Goal: Task Accomplishment & Management: Use online tool/utility

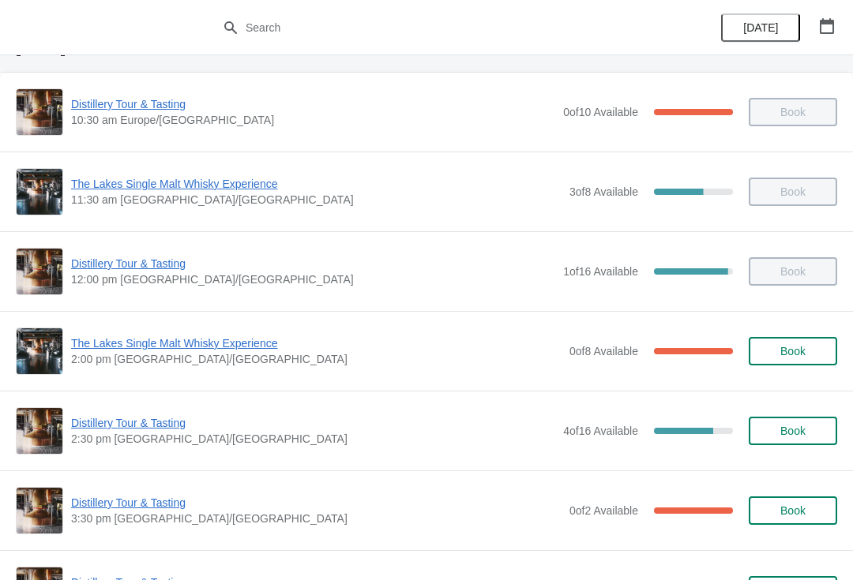
scroll to position [75, 0]
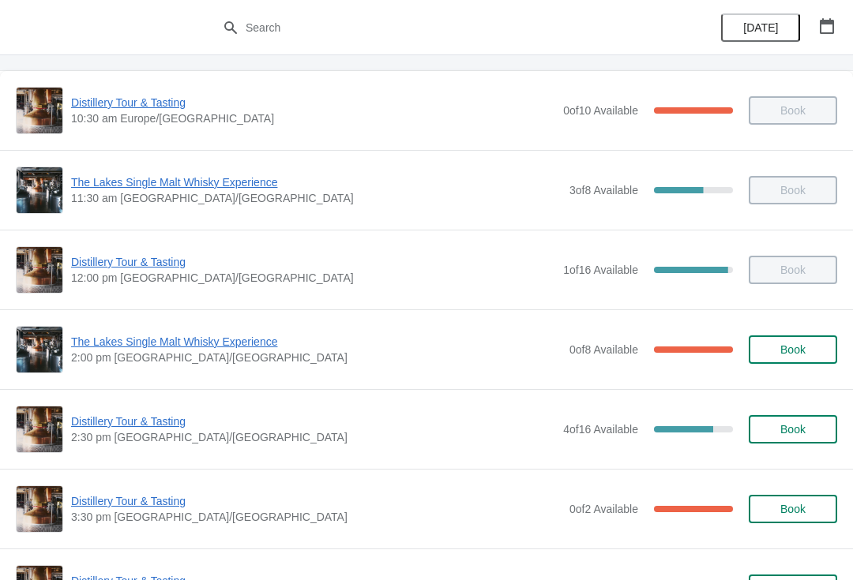
click at [144, 427] on span "Distillery Tour & Tasting" at bounding box center [313, 422] width 484 height 16
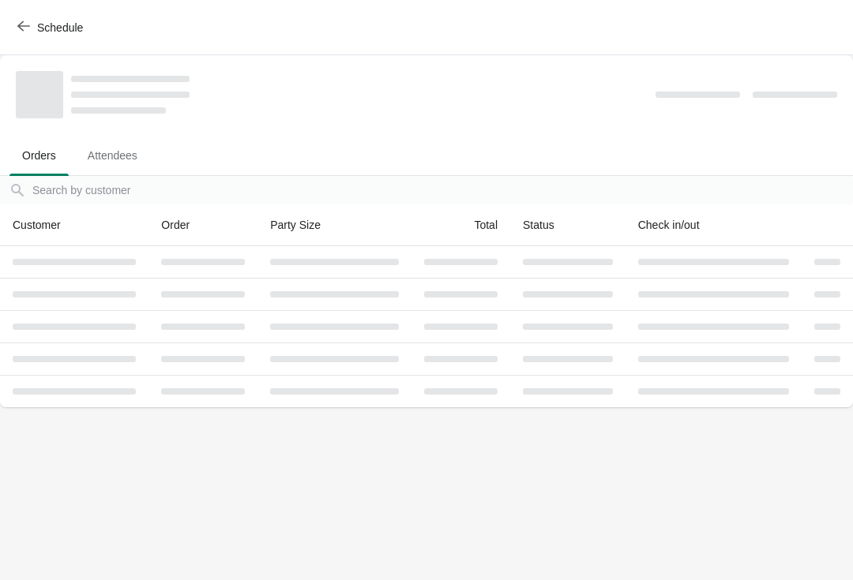
scroll to position [0, 0]
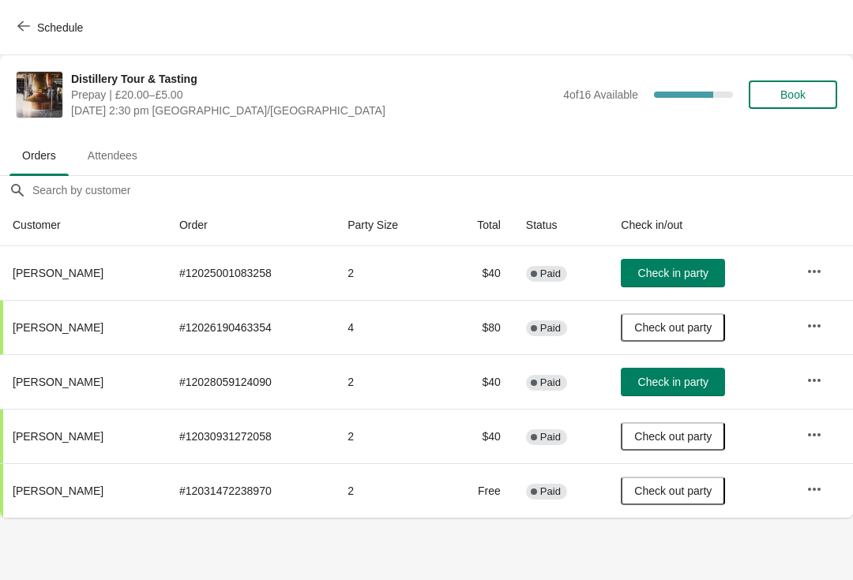
click at [677, 389] on button "Check in party" at bounding box center [673, 382] width 104 height 28
click at [679, 268] on span "Check in party" at bounding box center [673, 273] width 70 height 13
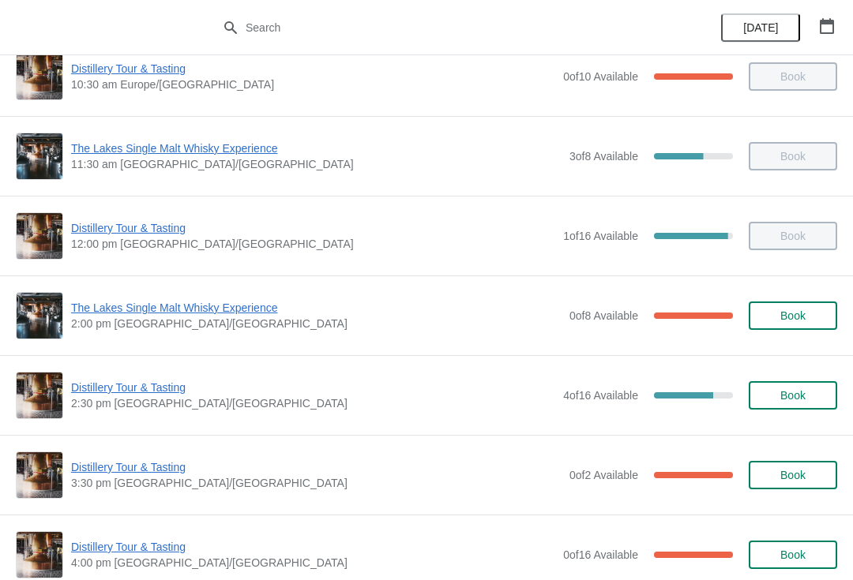
scroll to position [123, 0]
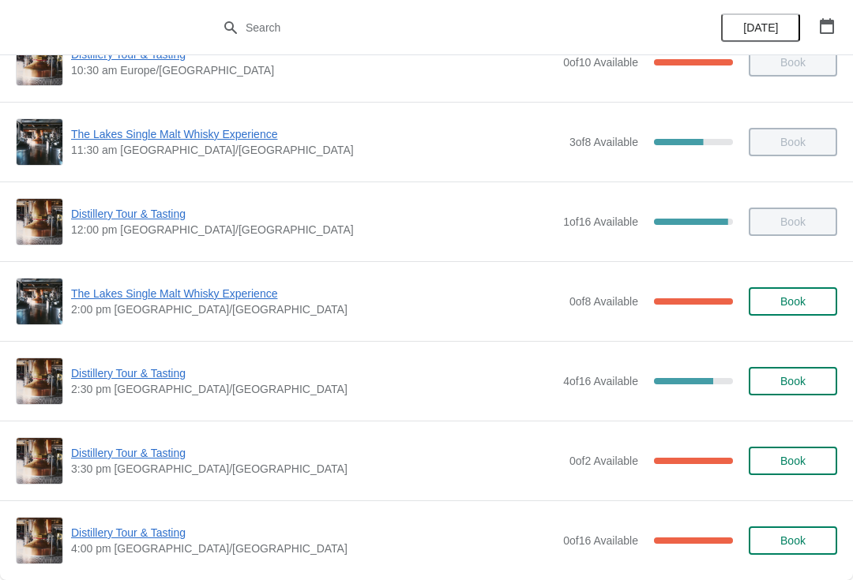
click at [147, 452] on span "Distillery Tour & Tasting" at bounding box center [316, 453] width 490 height 16
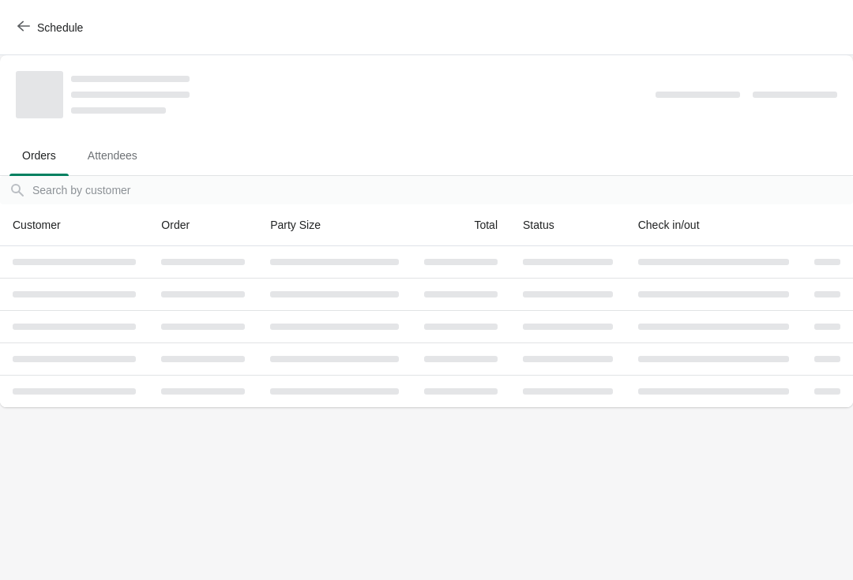
scroll to position [0, 0]
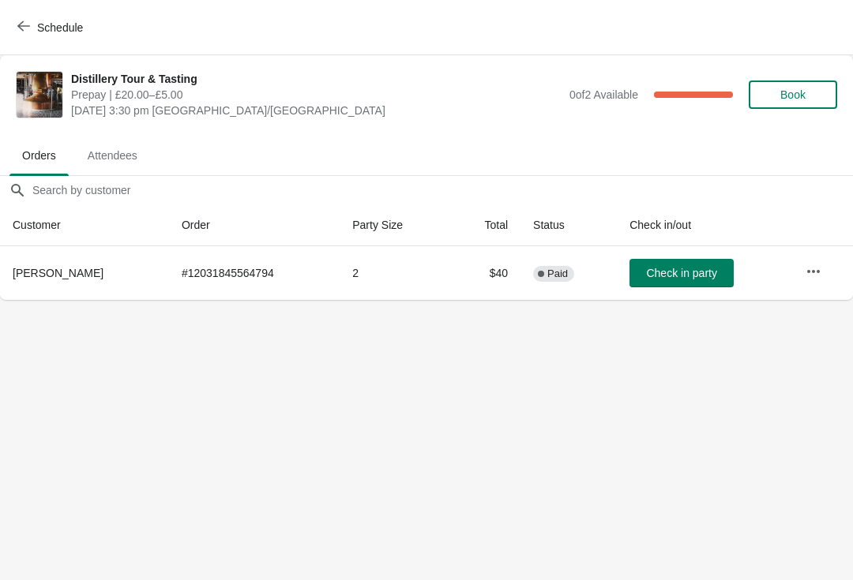
click at [819, 277] on icon "button" at bounding box center [813, 272] width 16 height 16
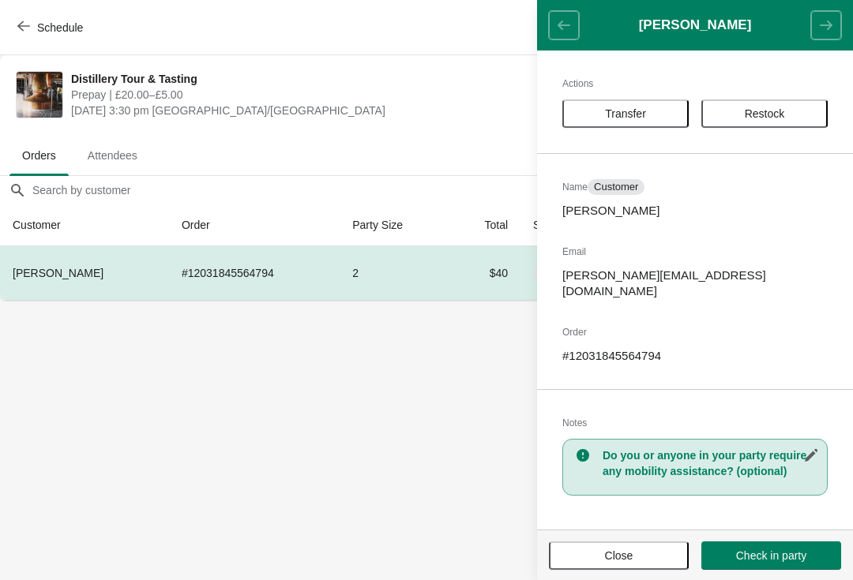
click at [601, 549] on span "Close" at bounding box center [618, 555] width 111 height 13
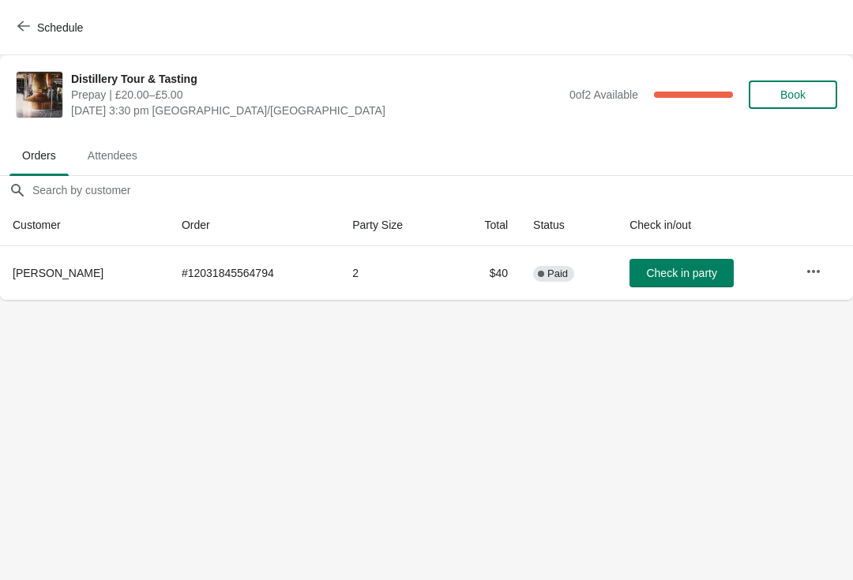
click at [12, 23] on button "Schedule" at bounding box center [52, 27] width 88 height 28
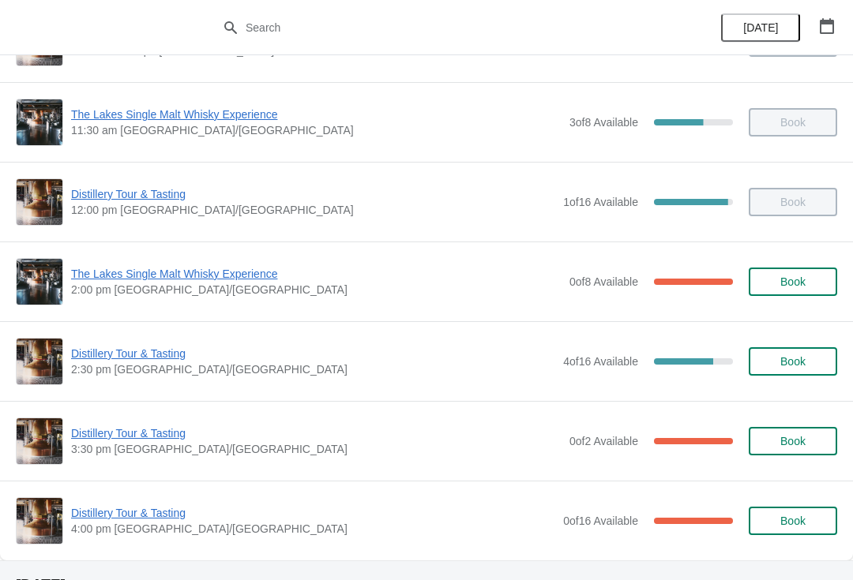
scroll to position [146, 0]
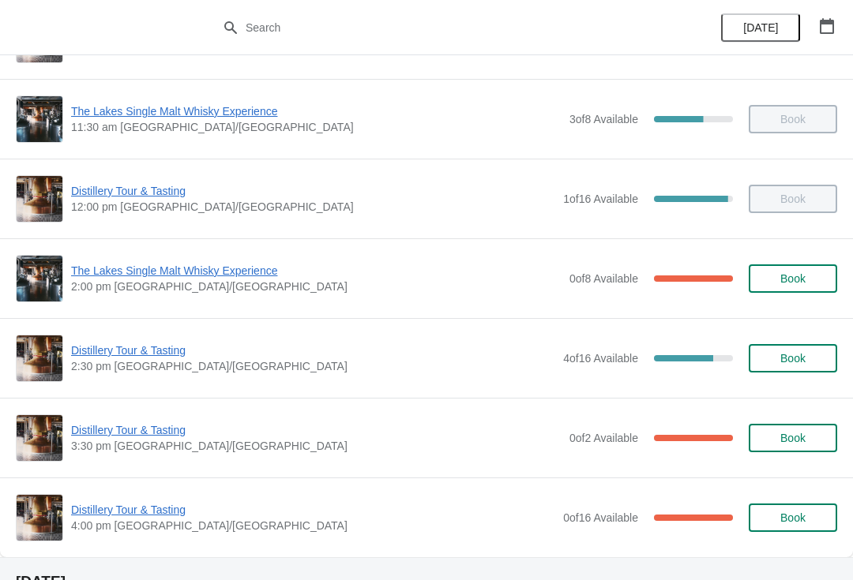
click at [120, 429] on span "Distillery Tour & Tasting" at bounding box center [316, 430] width 490 height 16
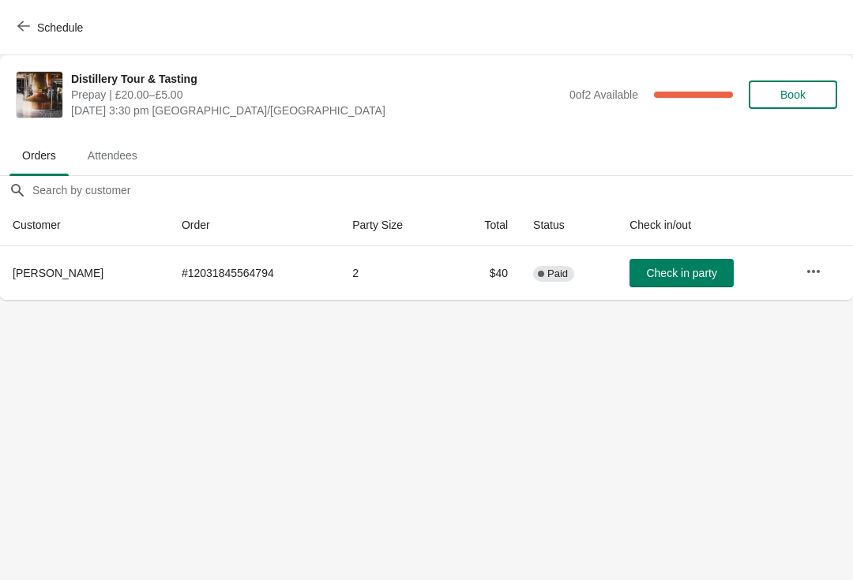
scroll to position [0, 0]
click at [206, 264] on td "# 12031845564794" at bounding box center [254, 273] width 171 height 54
click at [800, 263] on button "button" at bounding box center [813, 271] width 28 height 28
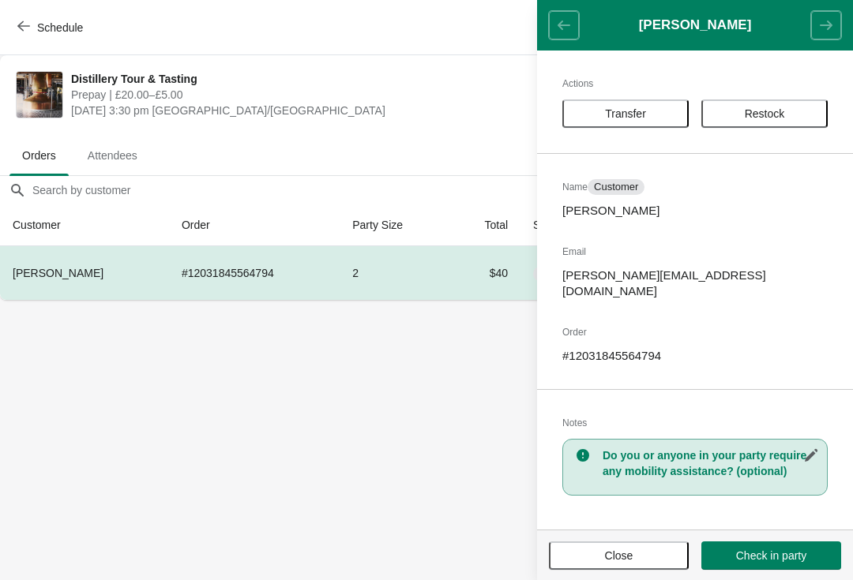
click at [601, 562] on button "Close" at bounding box center [619, 556] width 140 height 28
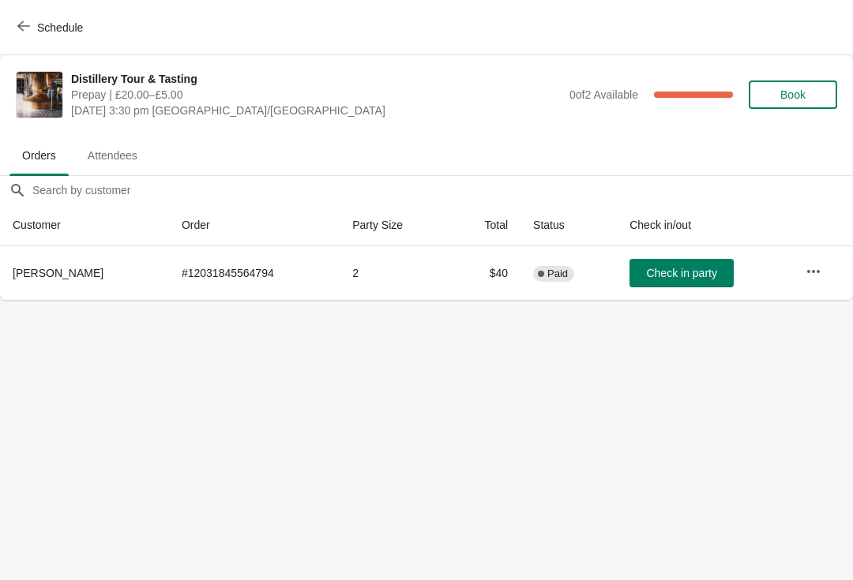
click at [28, 28] on icon "button" at bounding box center [23, 26] width 13 height 13
